Goal: Information Seeking & Learning: Learn about a topic

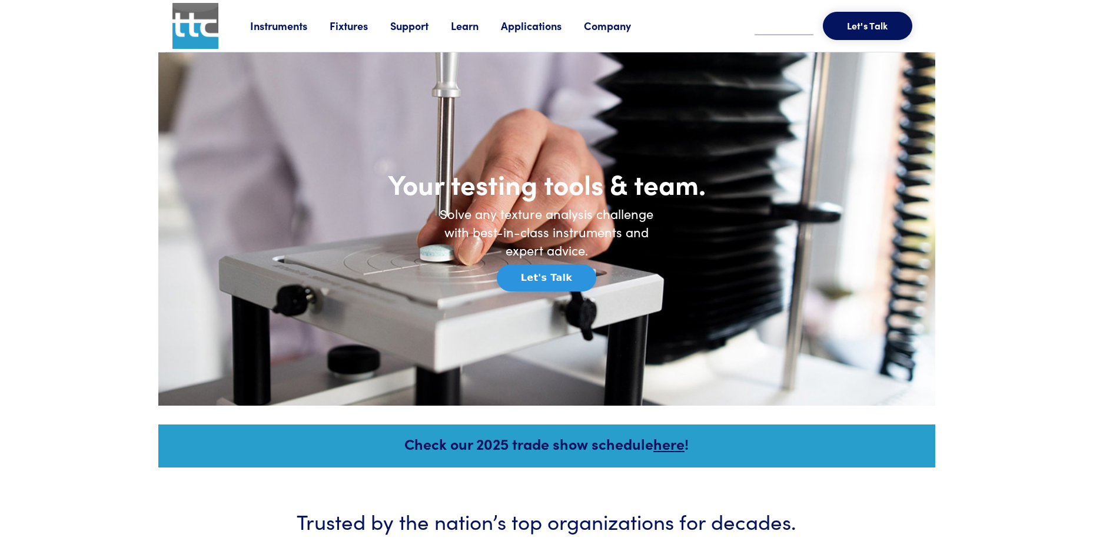
click at [295, 27] on link "Instruments" at bounding box center [289, 25] width 79 height 15
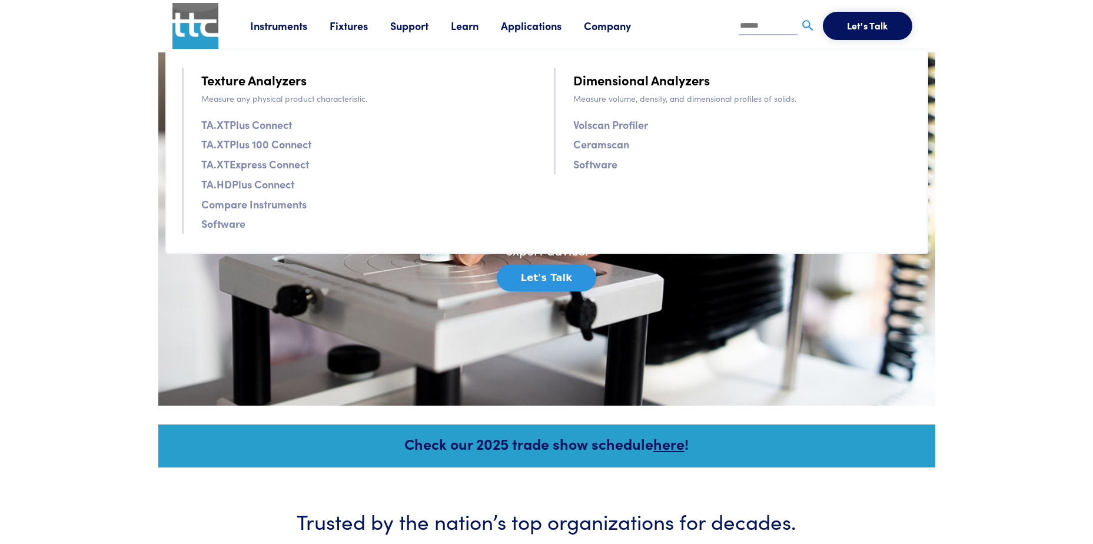
click at [265, 122] on link "TA.XTPlus Connect" at bounding box center [246, 124] width 91 height 17
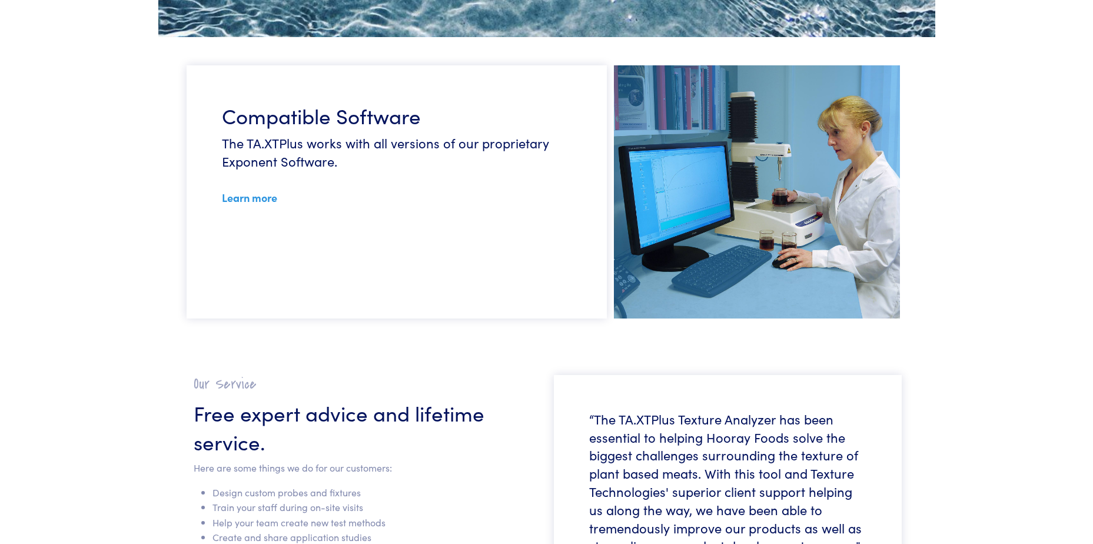
scroll to position [2825, 0]
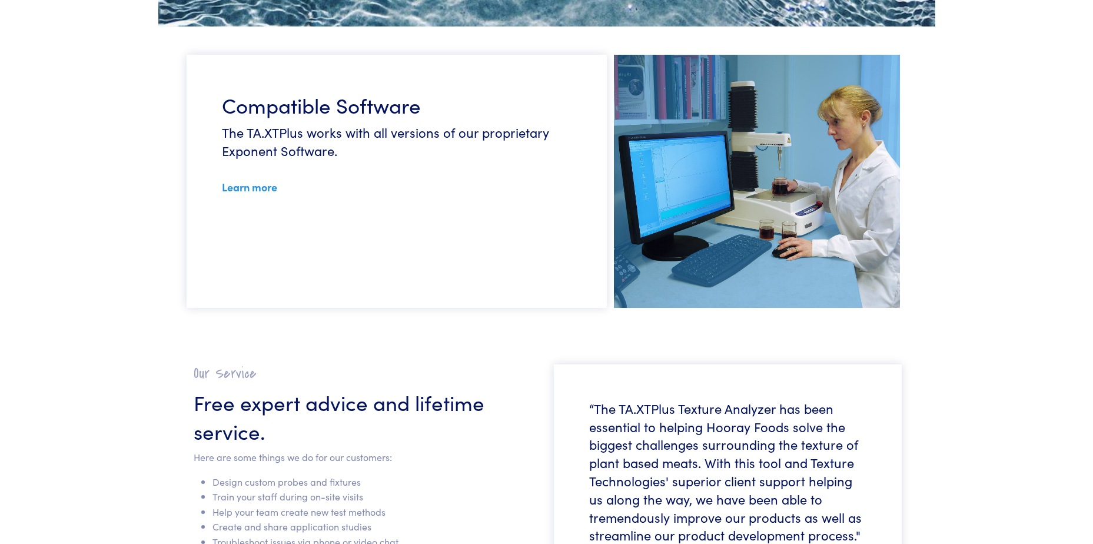
click at [257, 190] on link "Learn more" at bounding box center [249, 187] width 55 height 15
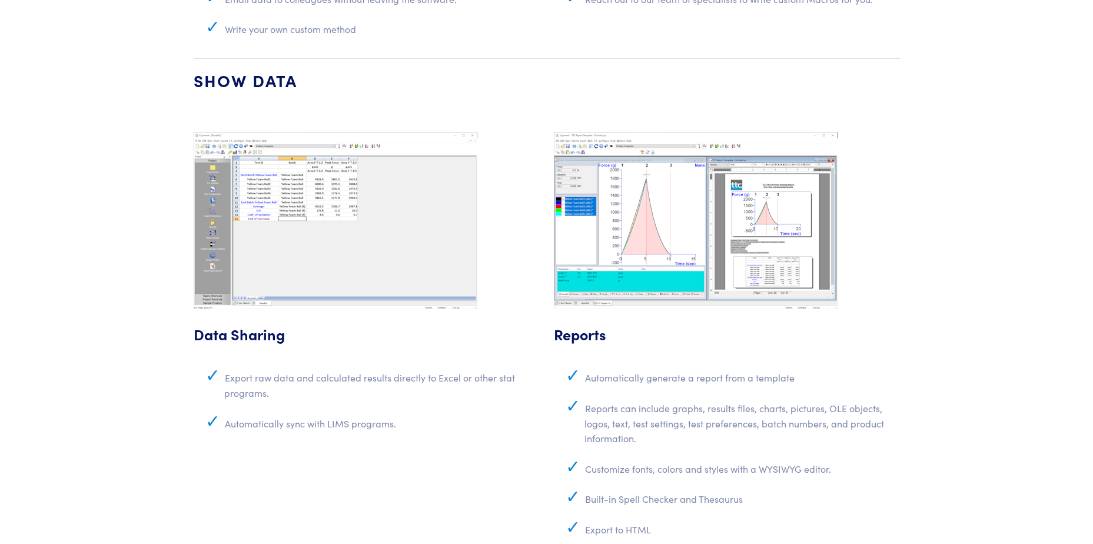
scroll to position [4120, 0]
